Goal: Navigation & Orientation: Find specific page/section

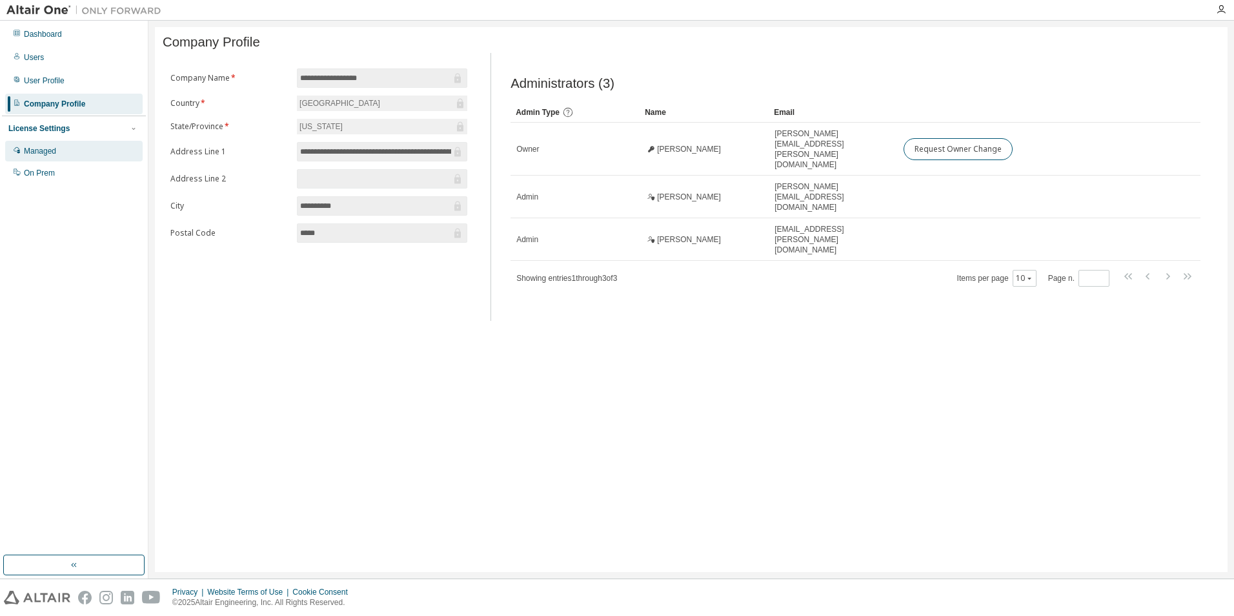
click at [50, 148] on div "Managed" at bounding box center [40, 151] width 32 height 10
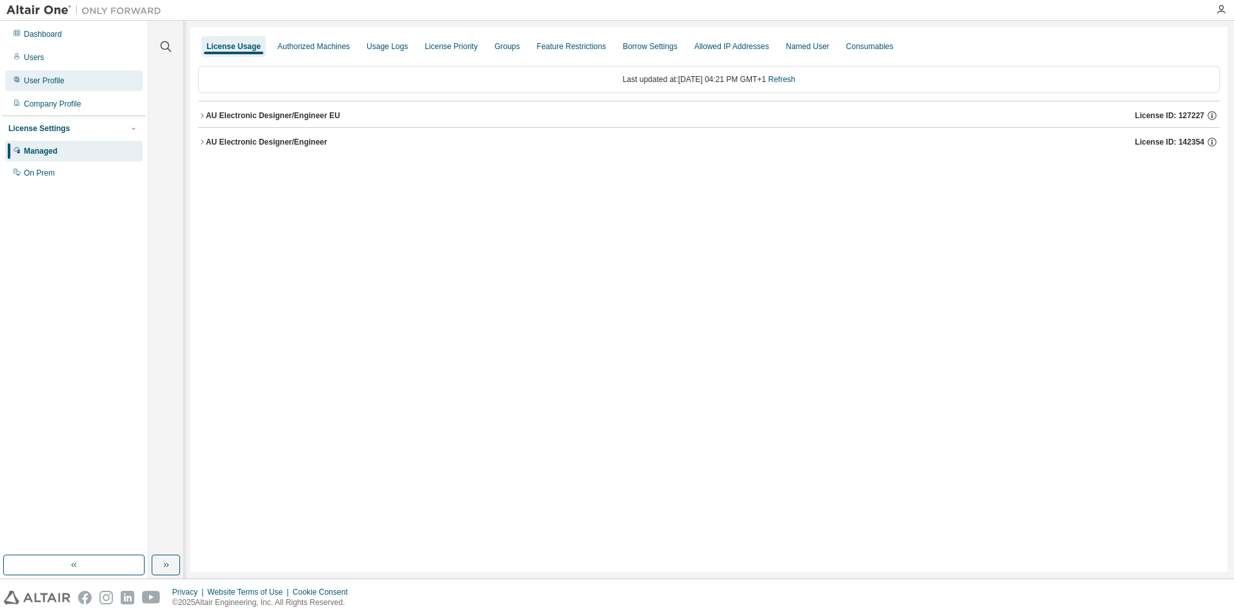
click at [50, 83] on div "User Profile" at bounding box center [44, 80] width 41 height 10
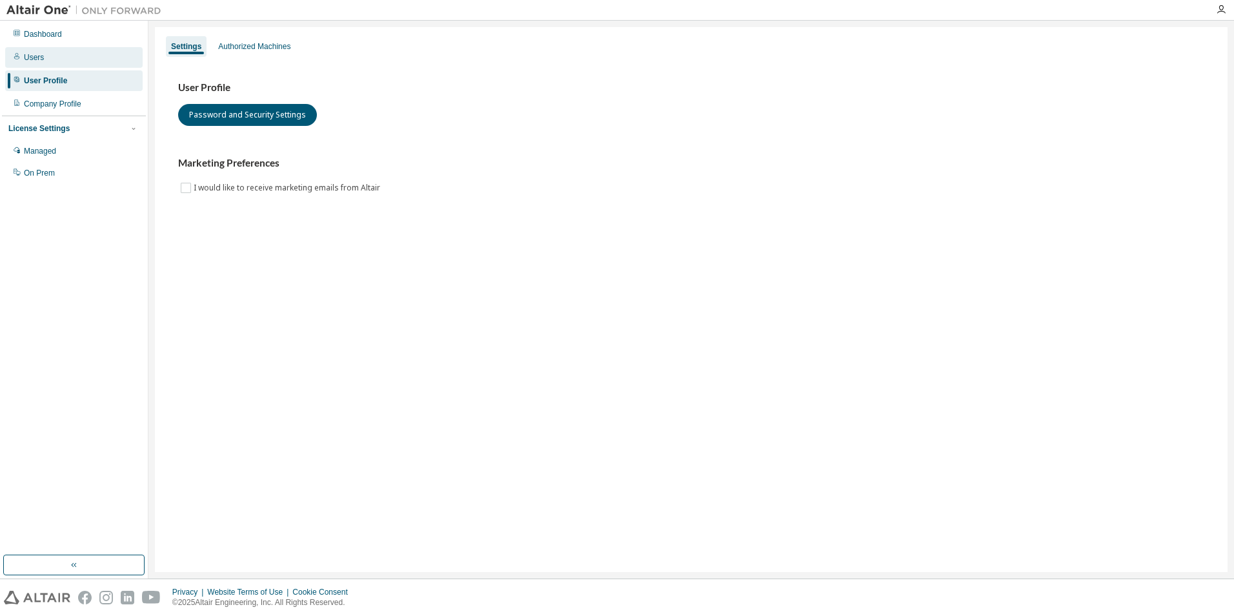
click at [45, 54] on div "Users" at bounding box center [73, 57] width 137 height 21
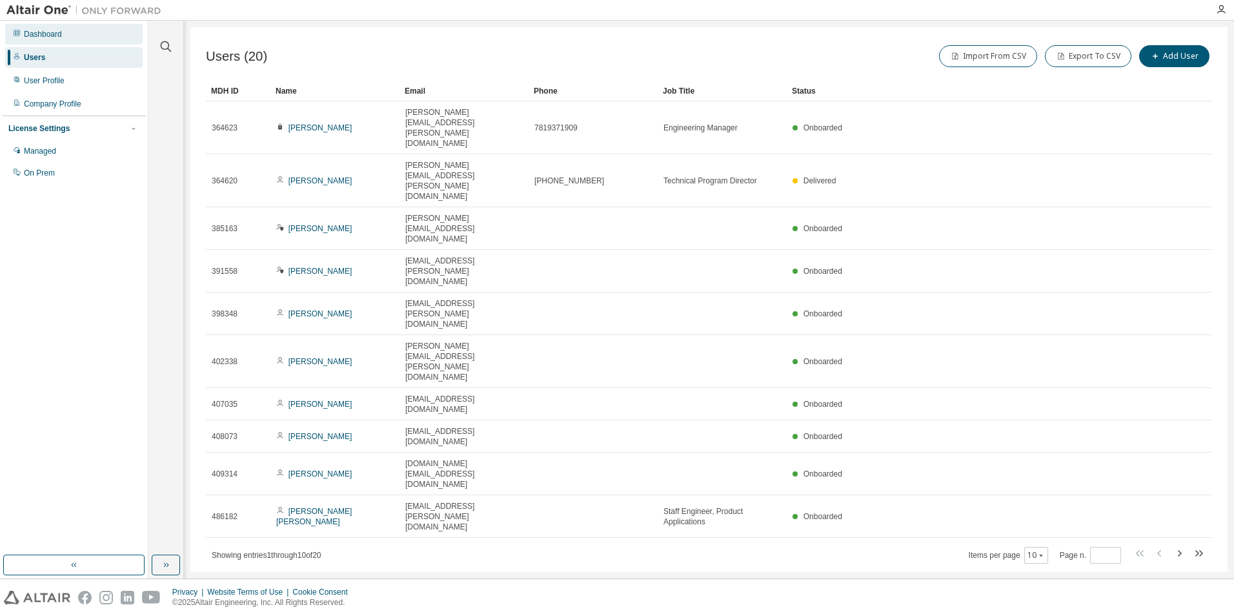
click at [38, 34] on div "Dashboard" at bounding box center [43, 34] width 38 height 10
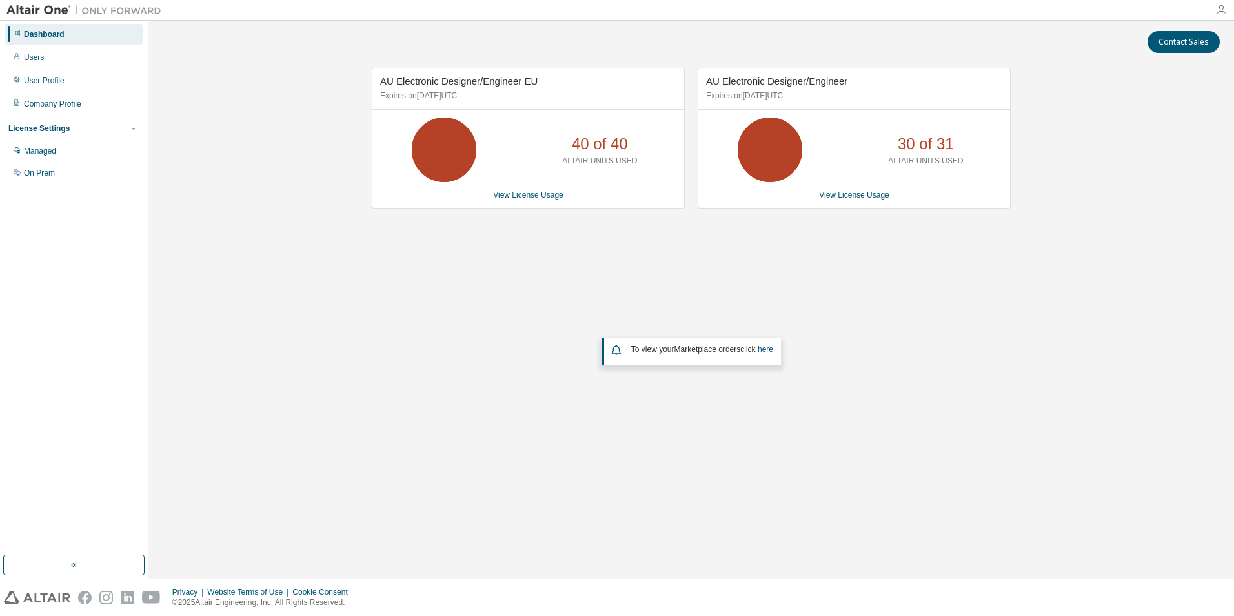
click at [1222, 8] on icon "button" at bounding box center [1221, 10] width 10 height 10
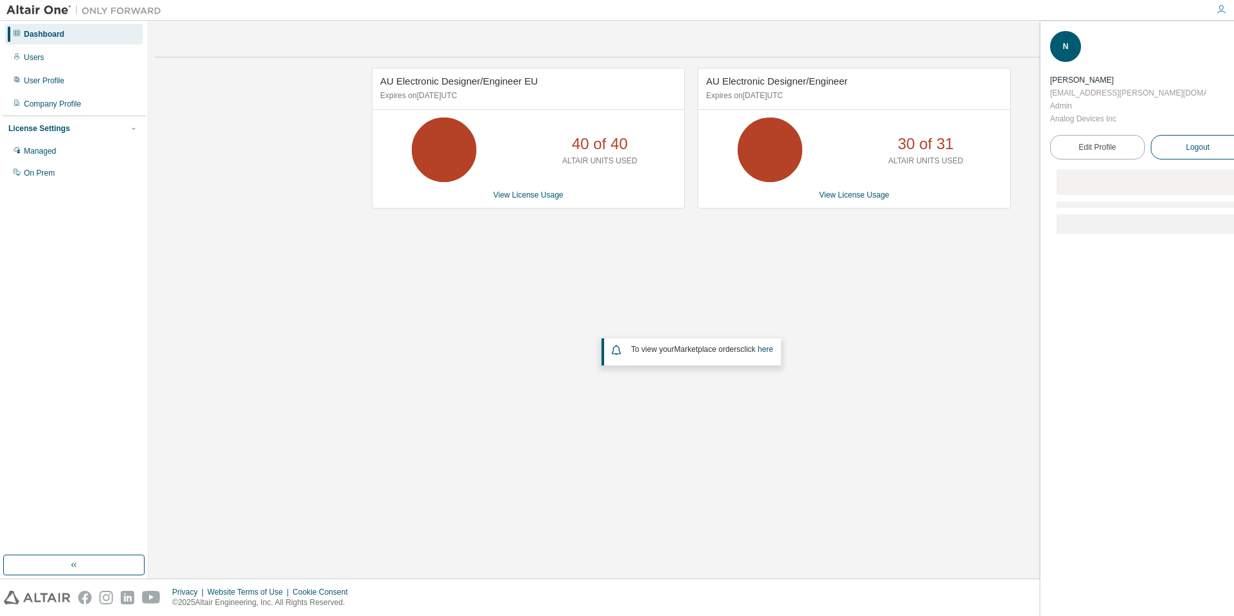
click at [1191, 141] on span "Logout" at bounding box center [1197, 147] width 24 height 13
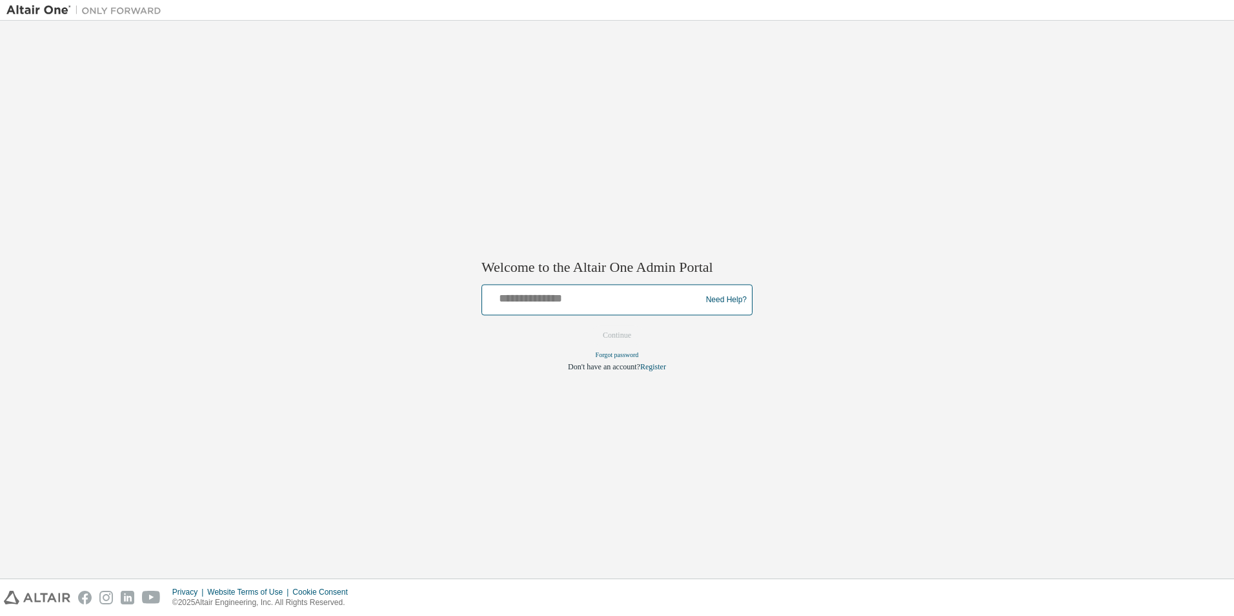
click at [537, 301] on input "text" at bounding box center [593, 297] width 212 height 19
type input "**********"
click at [628, 330] on button "Continue" at bounding box center [616, 335] width 55 height 19
